Goal: Task Accomplishment & Management: Manage account settings

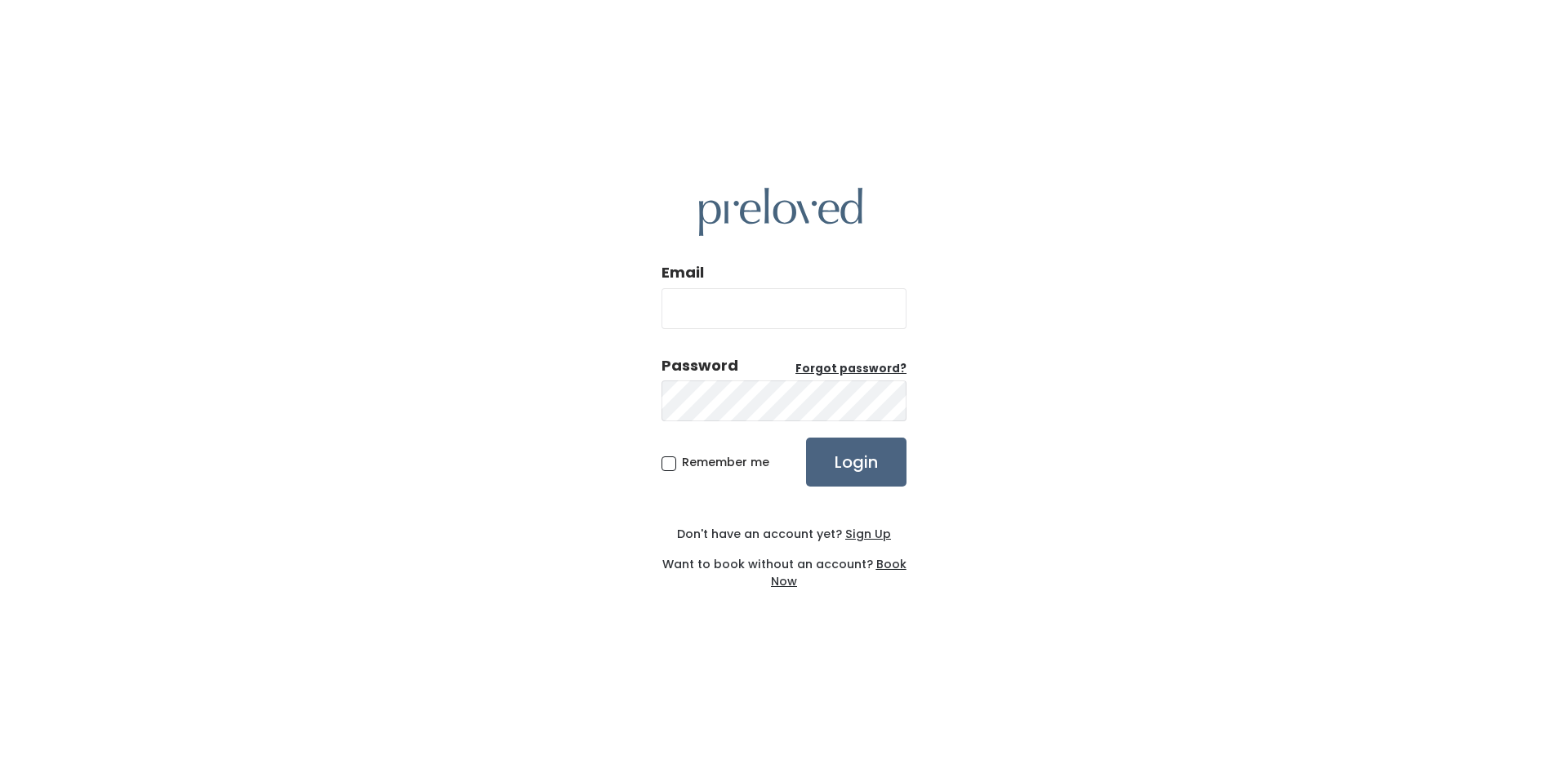
type input "[EMAIL_ADDRESS][DOMAIN_NAME]"
click at [862, 456] on input "Login" at bounding box center [856, 462] width 100 height 49
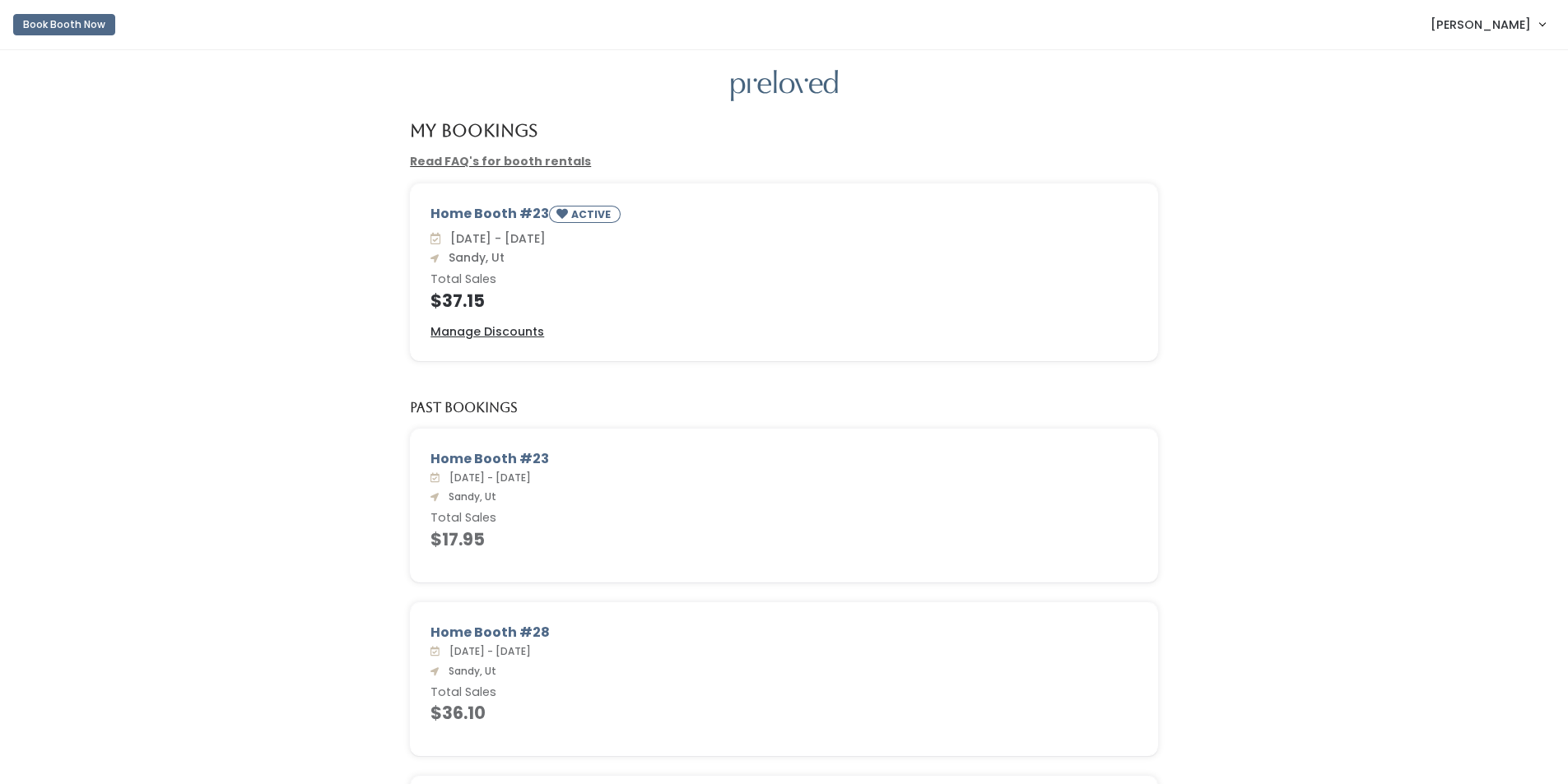
click at [1440, 22] on span "Jackie Sweeden" at bounding box center [1480, 24] width 100 height 18
drag, startPoint x: 1458, startPoint y: 134, endPoint x: 1164, endPoint y: 77, distance: 299.5
click at [1456, 135] on button "Logout" at bounding box center [1487, 138] width 148 height 30
